Goal: Task Accomplishment & Management: Use online tool/utility

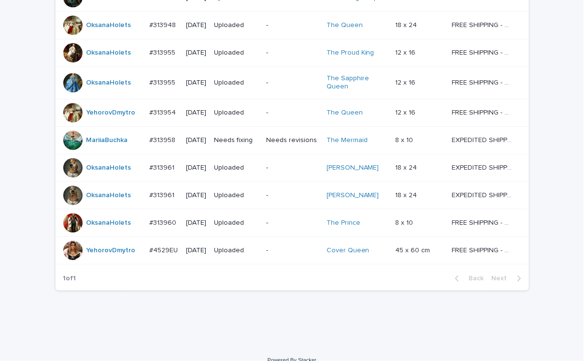
scroll to position [621, 0]
